Goal: Task Accomplishment & Management: Manage account settings

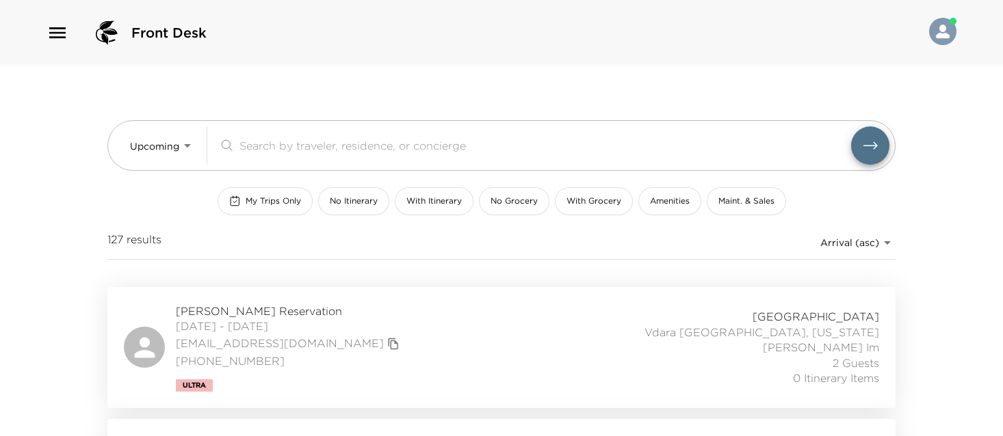
scroll to position [41, 0]
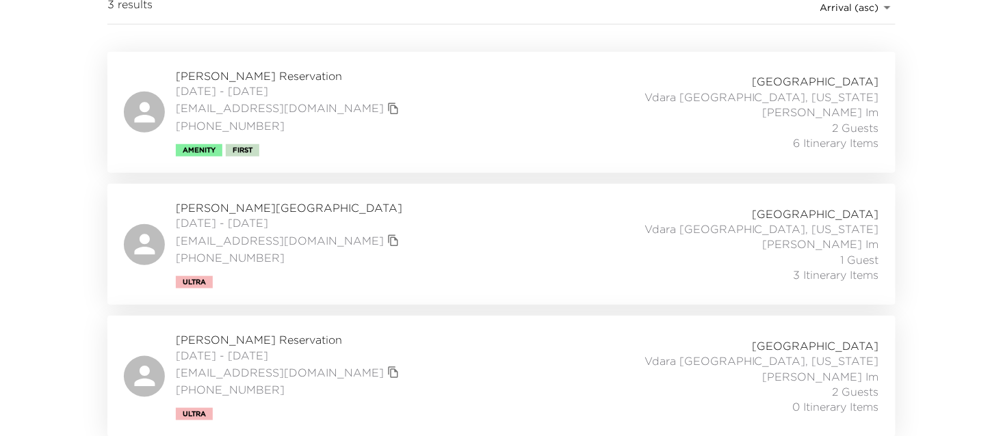
click at [309, 326] on div "Margaret Hodge Reservation 10/01/2025 - 10/04/2025 margaretmhodge@yahoo.com (80…" at bounding box center [501, 376] width 788 height 121
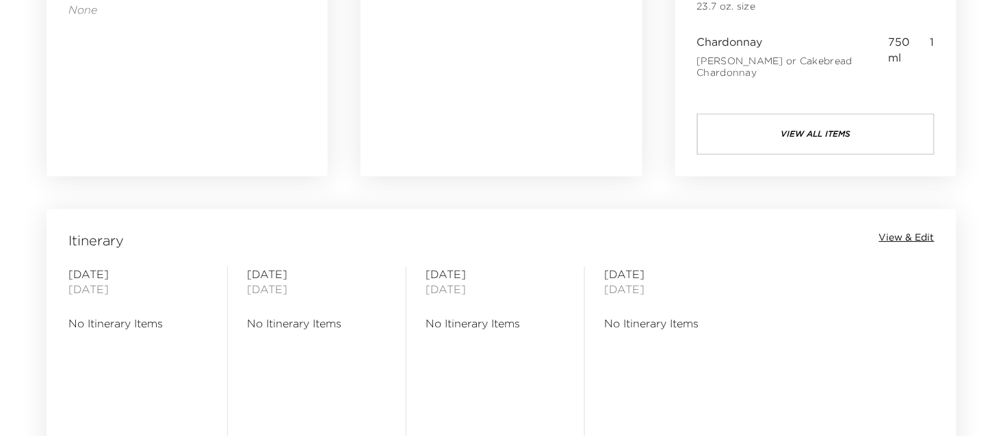
scroll to position [945, 0]
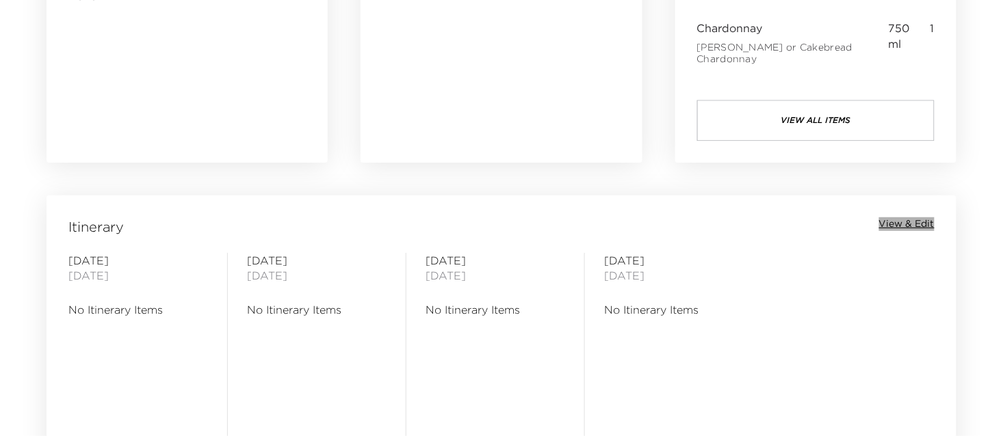
click at [920, 222] on span "View & Edit" at bounding box center [906, 224] width 55 height 14
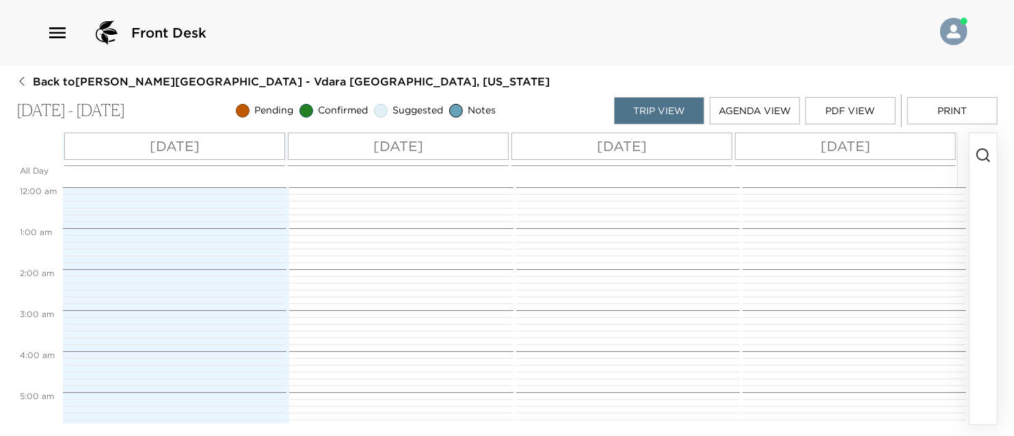
scroll to position [328, 0]
click at [985, 154] on icon "button" at bounding box center [983, 155] width 16 height 16
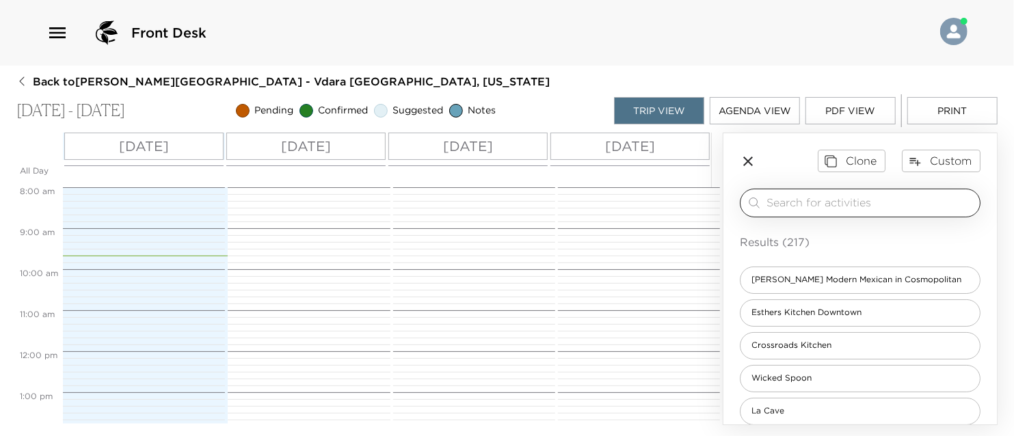
click at [830, 209] on input "search" at bounding box center [871, 203] width 208 height 16
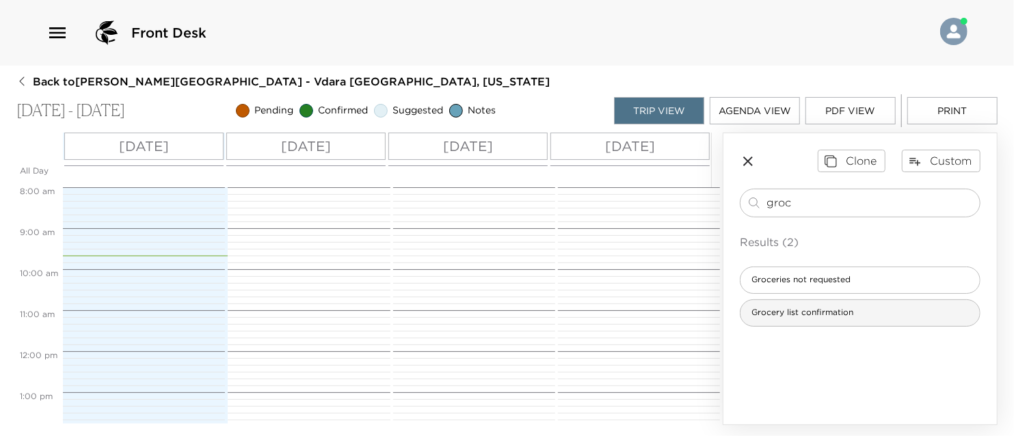
type input "groc"
click at [808, 312] on span "Grocery list confirmation" at bounding box center [803, 313] width 124 height 12
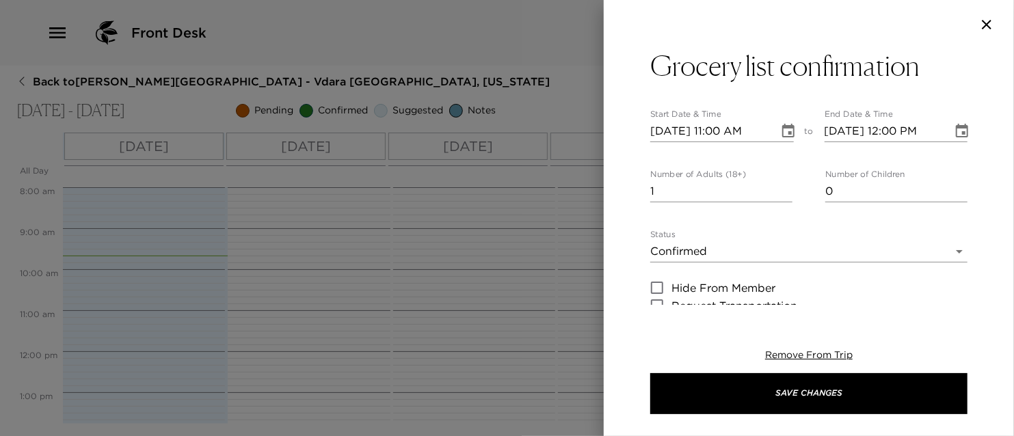
type textarea "We have received your grocery request and your groceries will be stocked in you…"
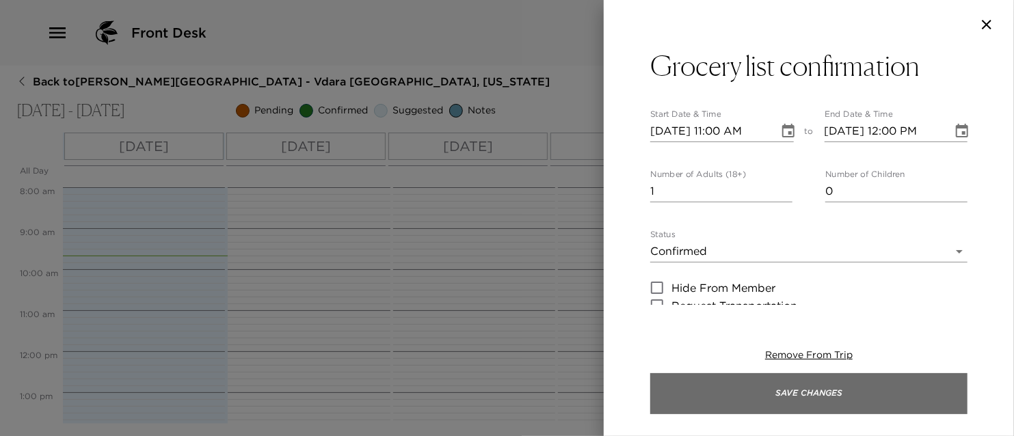
click at [825, 388] on button "Save Changes" at bounding box center [808, 393] width 317 height 41
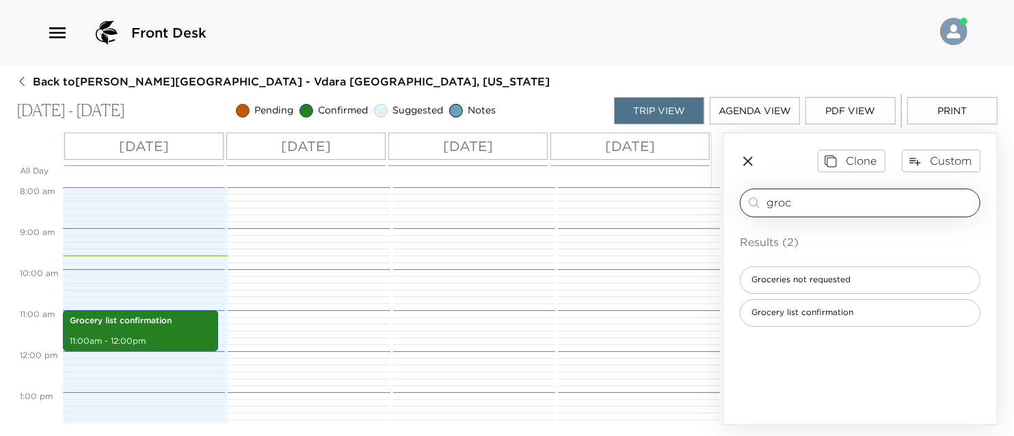
click at [823, 205] on input "groc" at bounding box center [871, 203] width 208 height 16
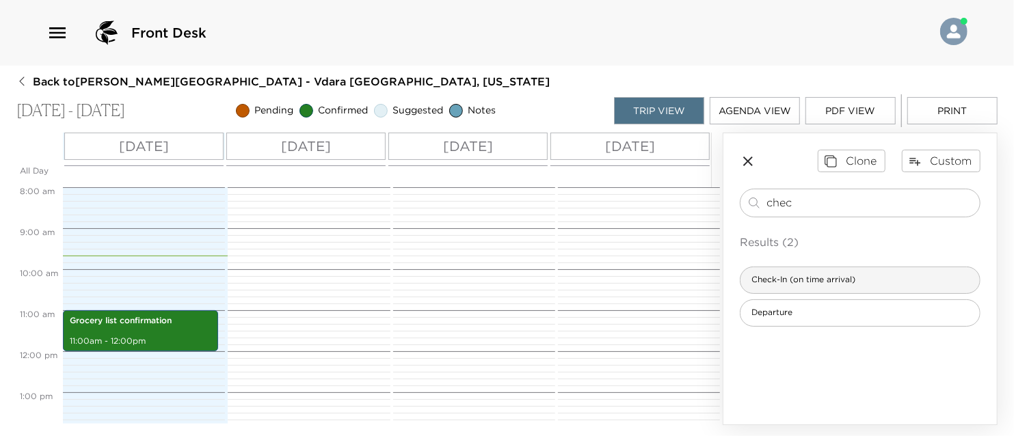
type input "chec"
click at [810, 277] on span "Check-In (on time arrival)" at bounding box center [804, 280] width 126 height 12
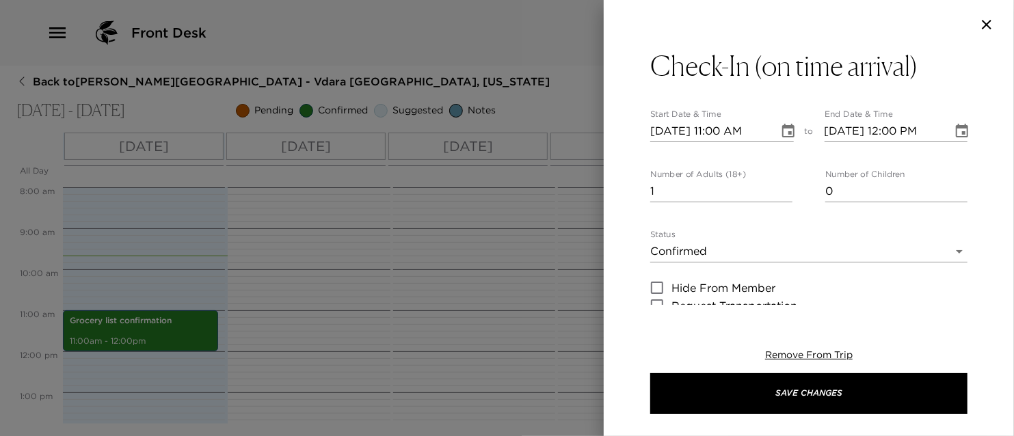
type textarea "Welcome to [GEOGRAPHIC_DATA]! We are thrilled to have you as our guest and hope…"
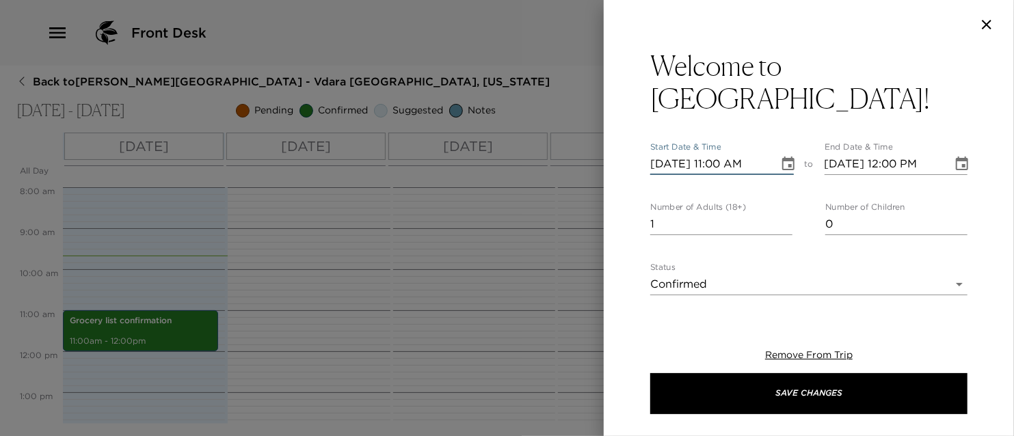
click at [716, 153] on input "[DATE] 11:00 AM" at bounding box center [709, 164] width 119 height 22
click at [756, 153] on input "[DATE] 04:00 AM" at bounding box center [709, 164] width 119 height 22
type input "[DATE] 04:00 PM"
type input "[DATE] 05:00 PM"
type input "[DATE] 04:00 PM"
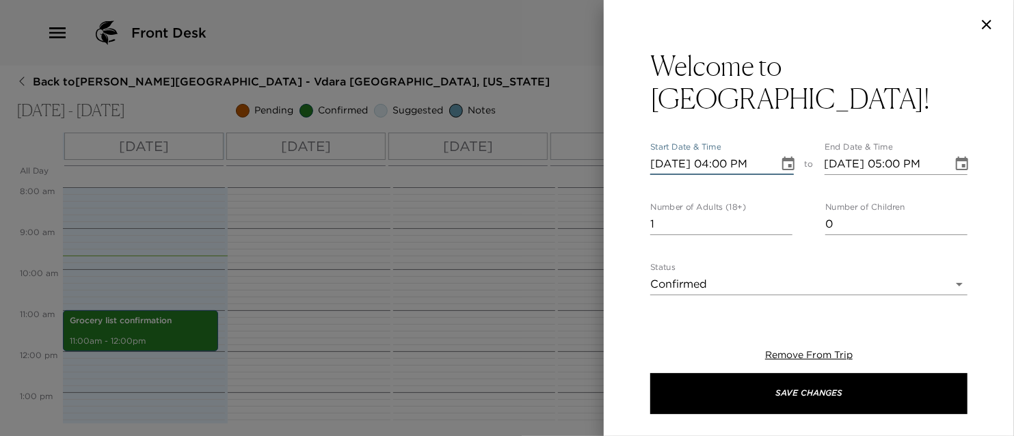
click at [983, 170] on div "Welcome to [GEOGRAPHIC_DATA]! Start Date & Time [DATE] 04:00 PM to End Date & T…" at bounding box center [809, 177] width 410 height 256
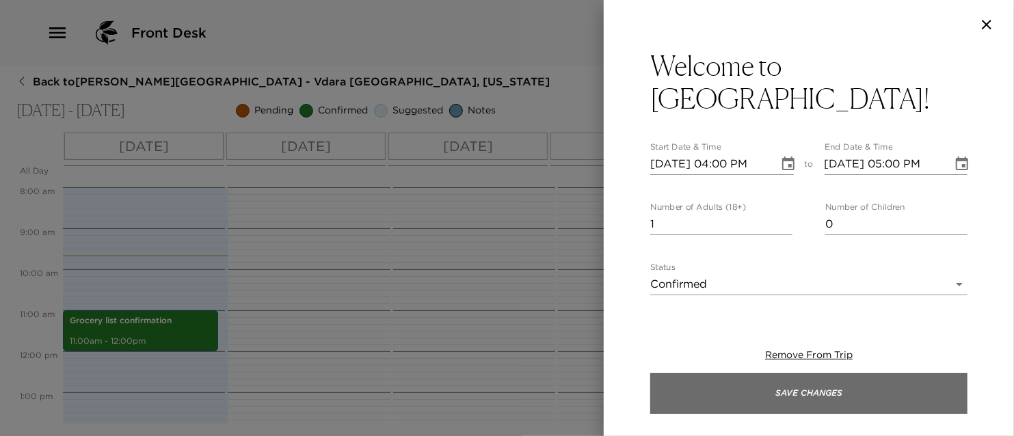
click at [810, 391] on button "Save Changes" at bounding box center [808, 393] width 317 height 41
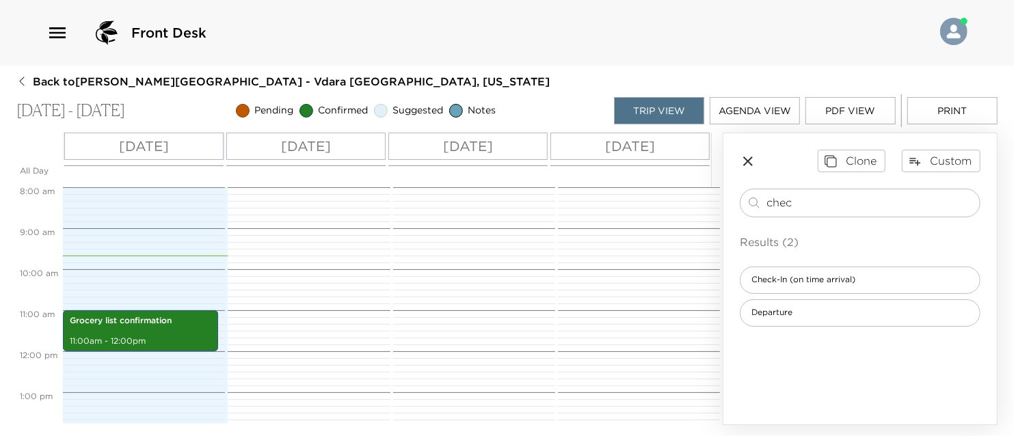
click at [636, 137] on p "[DATE]" at bounding box center [630, 146] width 50 height 21
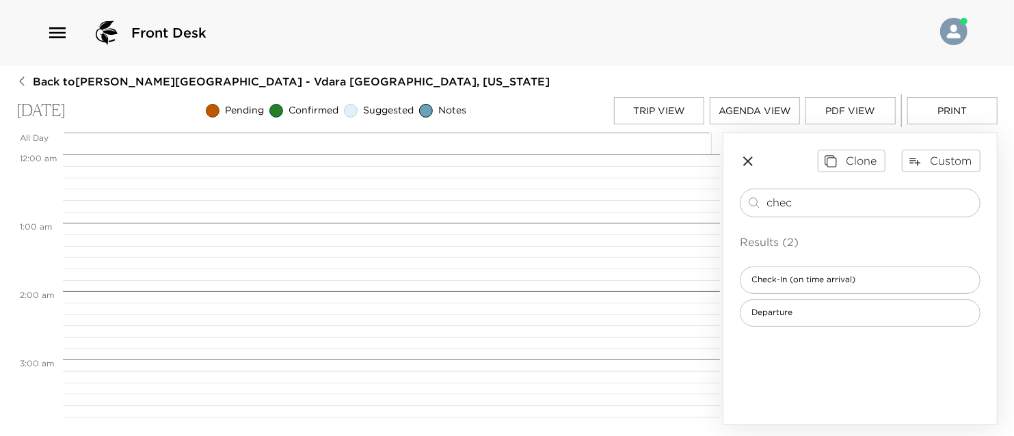
scroll to position [547, 0]
click at [782, 313] on span "Departure" at bounding box center [772, 313] width 63 height 12
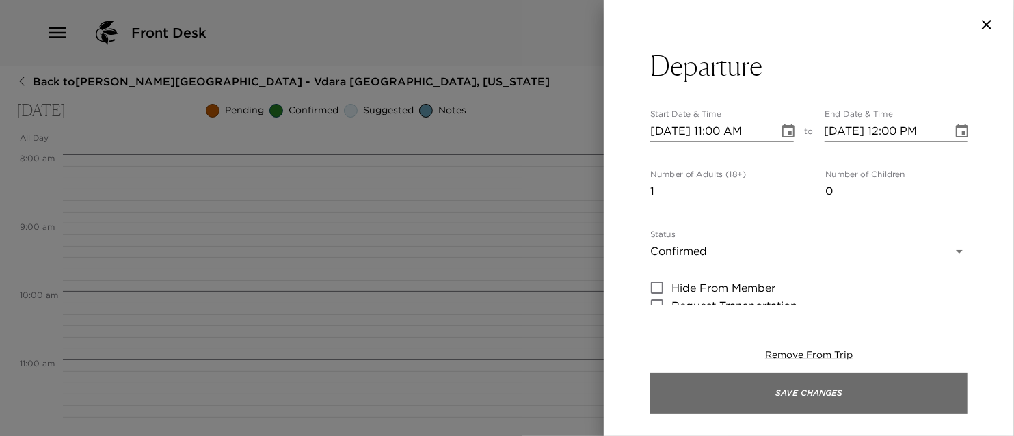
click at [797, 393] on button "Save Changes" at bounding box center [808, 393] width 317 height 41
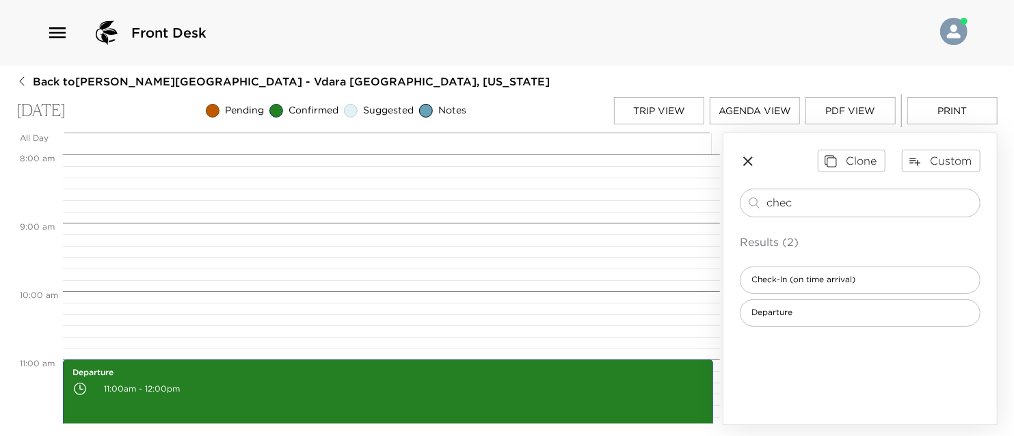
click at [747, 159] on icon "button" at bounding box center [748, 161] width 16 height 16
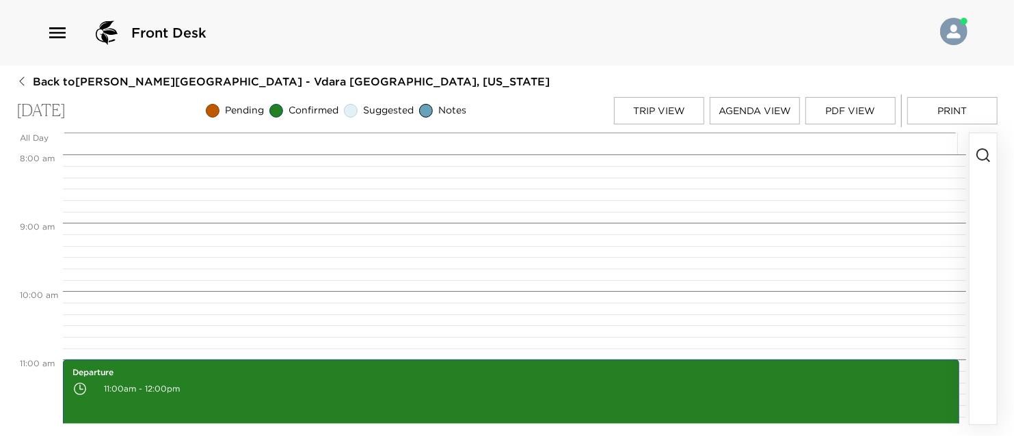
click at [643, 96] on div "Trip View Agenda View PDF View Print" at bounding box center [806, 110] width 384 height 33
click at [662, 112] on button "Trip View" at bounding box center [659, 110] width 90 height 27
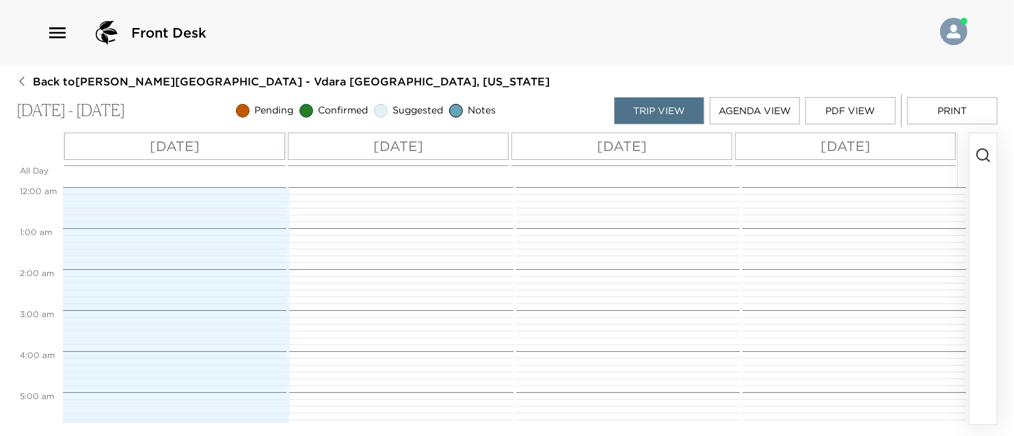
scroll to position [451, 0]
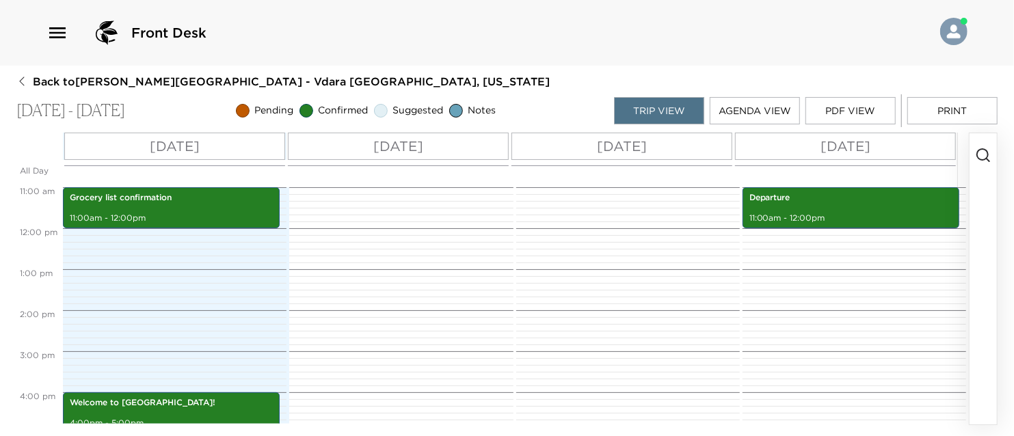
click at [199, 144] on p "[DATE]" at bounding box center [175, 146] width 50 height 21
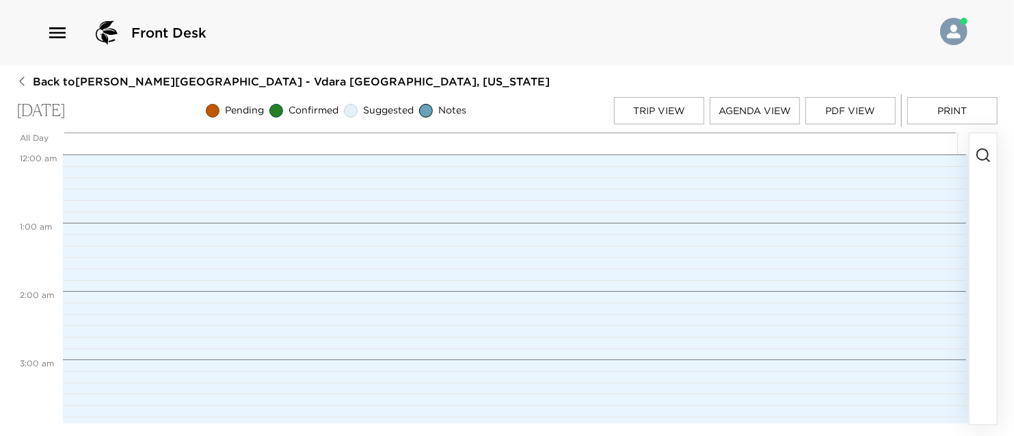
scroll to position [752, 0]
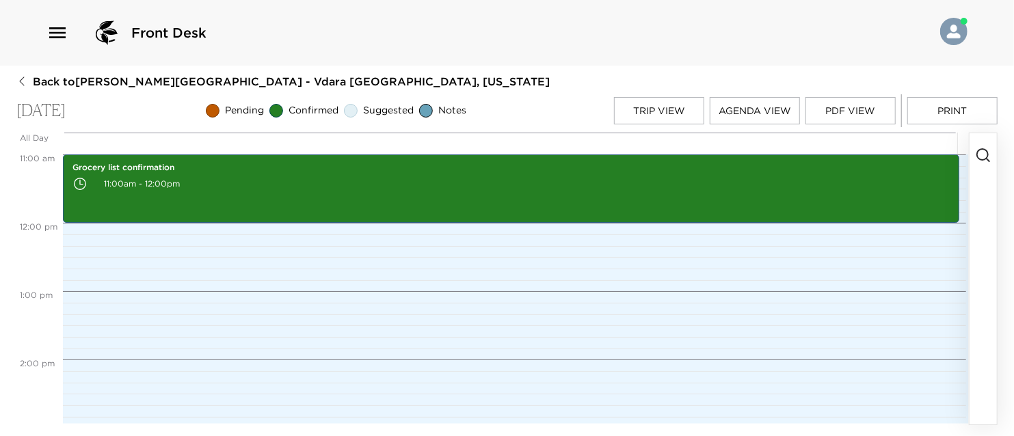
click at [985, 153] on icon "button" at bounding box center [983, 155] width 16 height 16
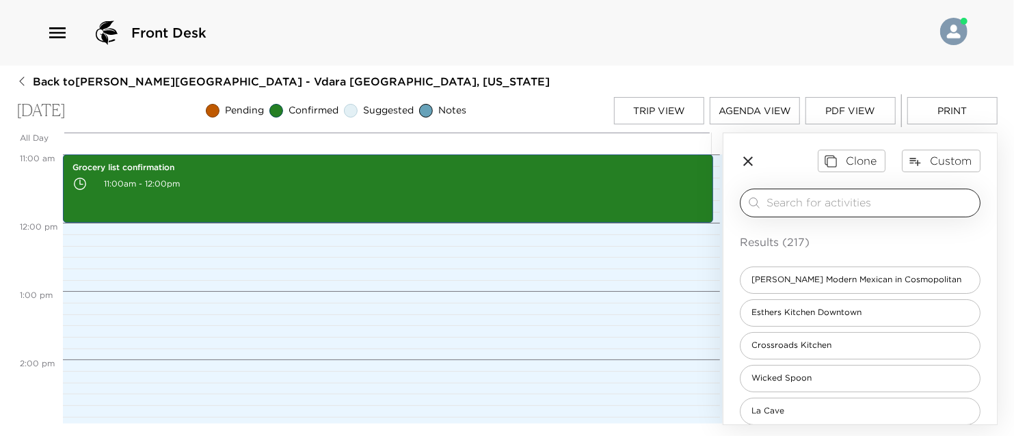
click at [859, 200] on input "search" at bounding box center [871, 203] width 208 height 16
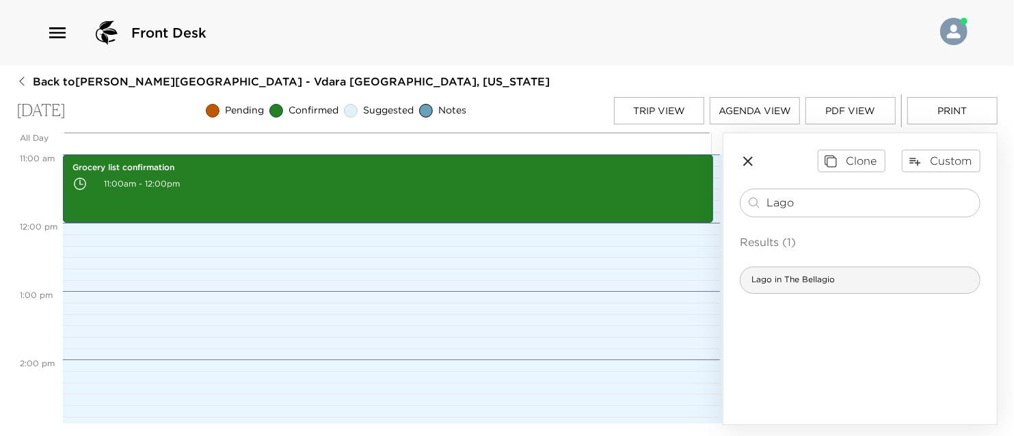
type input "Lago"
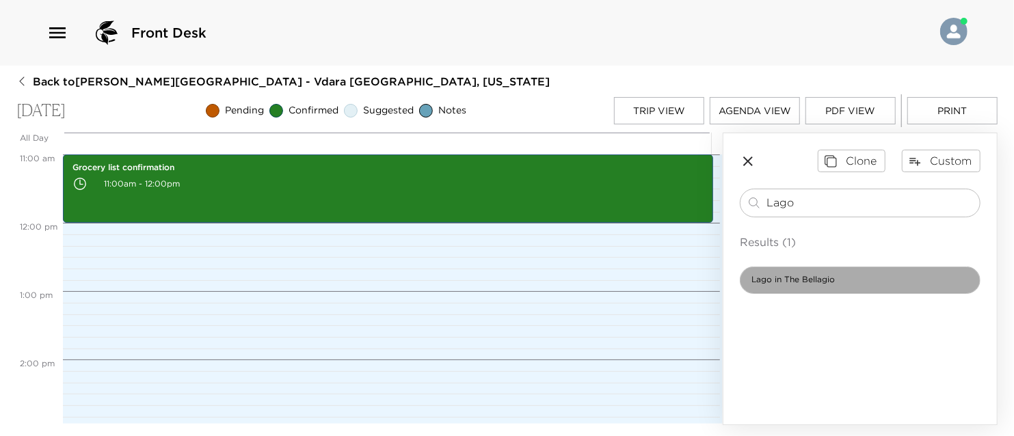
click at [787, 270] on div "Lago in The Bellagio" at bounding box center [860, 280] width 241 height 27
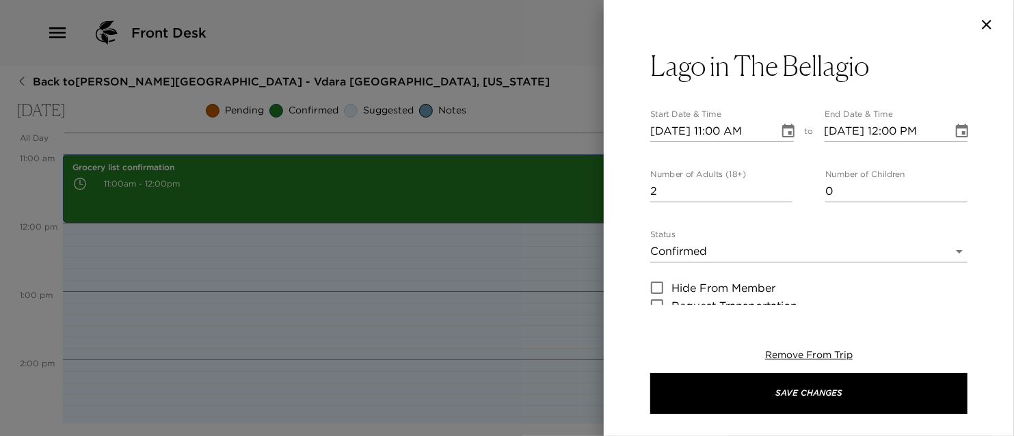
click at [782, 185] on input "2" at bounding box center [721, 192] width 142 height 22
type input "3"
click at [782, 185] on input "3" at bounding box center [721, 192] width 142 height 22
click at [716, 129] on input "[DATE] 11:00 AM" at bounding box center [709, 131] width 119 height 22
click at [756, 130] on input "[DATE] 06:00 AM" at bounding box center [709, 131] width 119 height 22
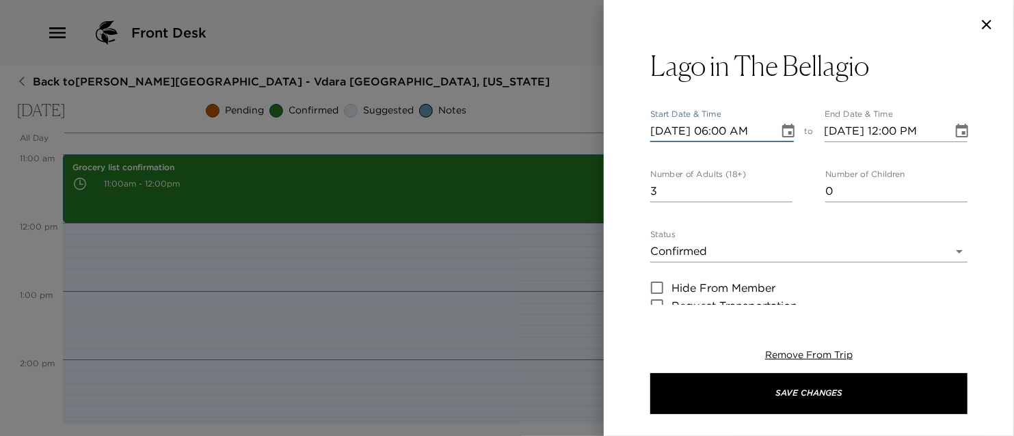
type input "[DATE] 06:00 PM"
type input "[DATE] 07:00 PM"
type input "[DATE] 06:00 PM"
click at [983, 161] on div "Lago in The Bellagio Start Date & Time [DATE] 06:00 PM to End Date & Time [DATE…" at bounding box center [809, 177] width 410 height 256
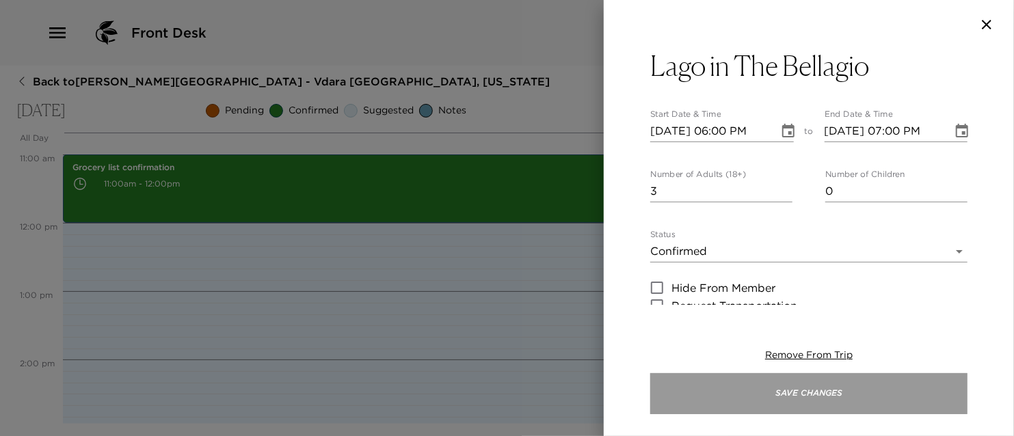
click at [846, 399] on button "Save Changes" at bounding box center [808, 393] width 317 height 41
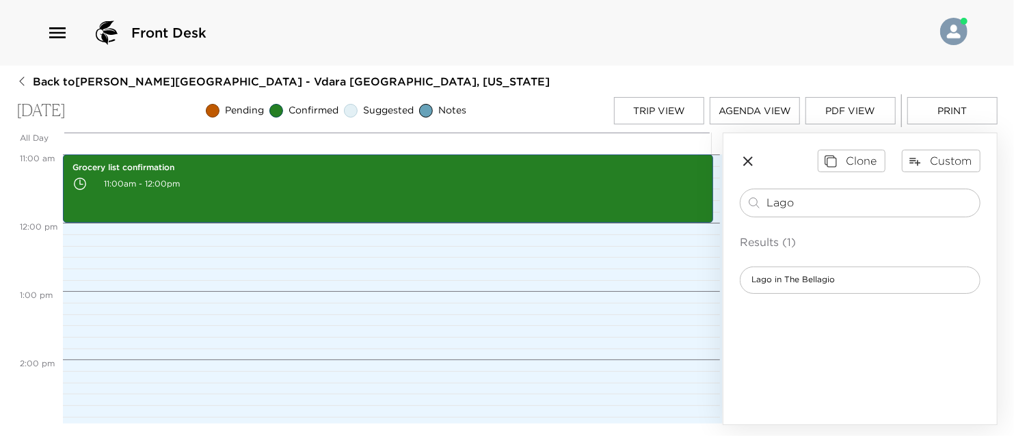
click at [748, 158] on icon "button" at bounding box center [748, 161] width 16 height 16
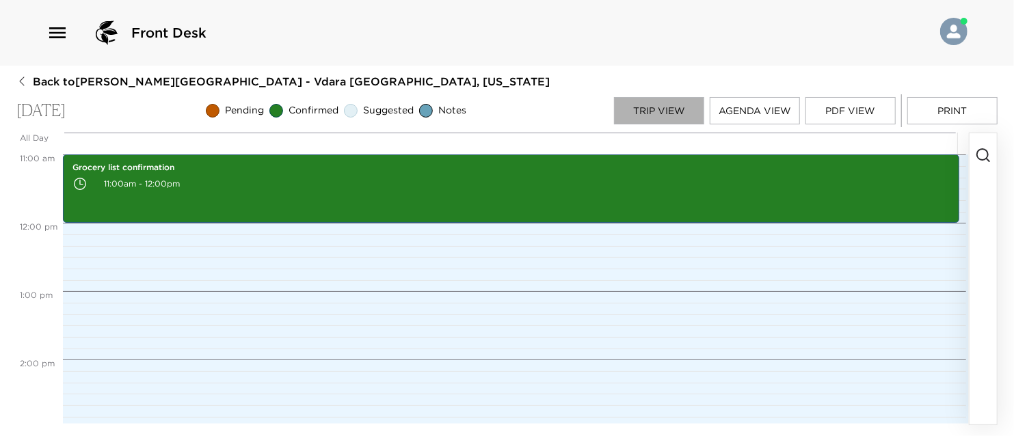
click at [654, 112] on button "Trip View" at bounding box center [659, 110] width 90 height 27
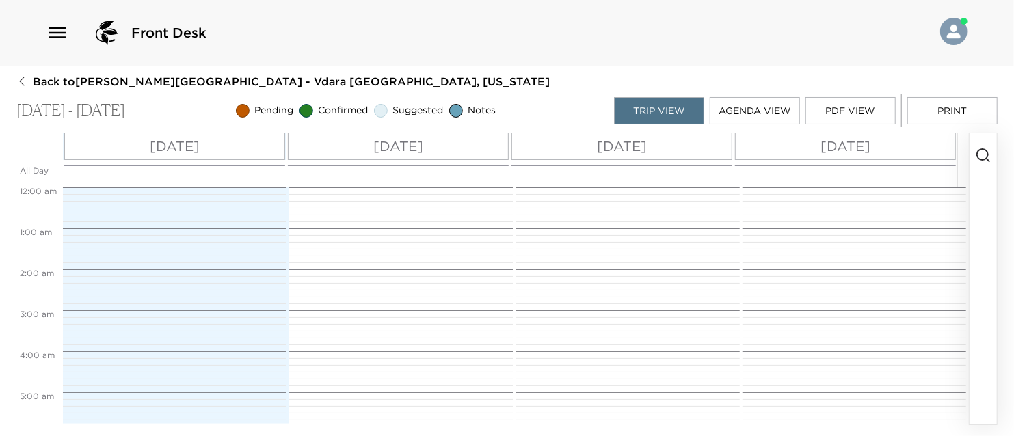
scroll to position [451, 0]
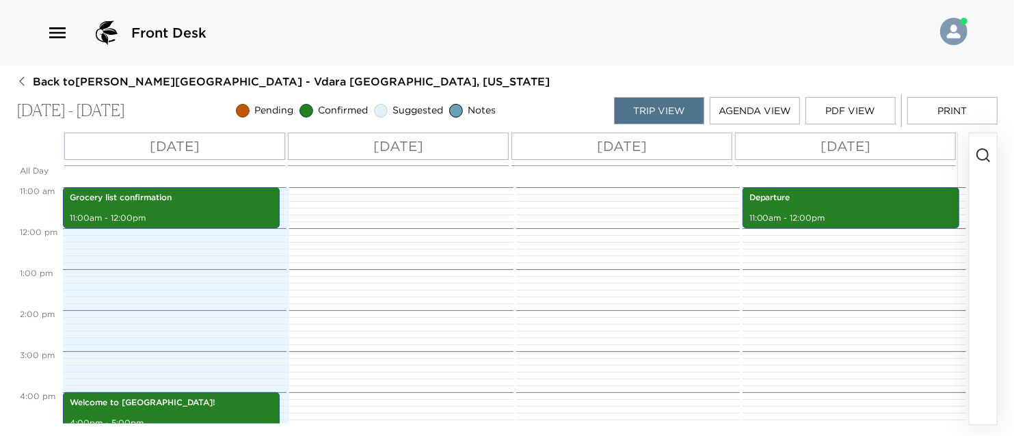
click at [954, 108] on button "Print" at bounding box center [953, 110] width 90 height 27
